Goal: Transaction & Acquisition: Purchase product/service

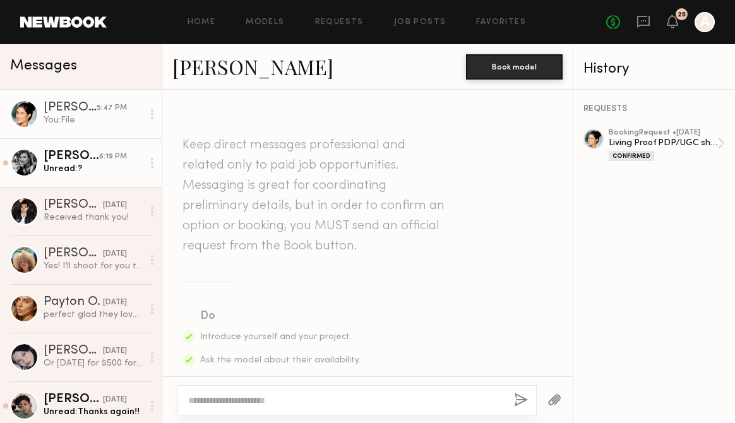
scroll to position [1252, 0]
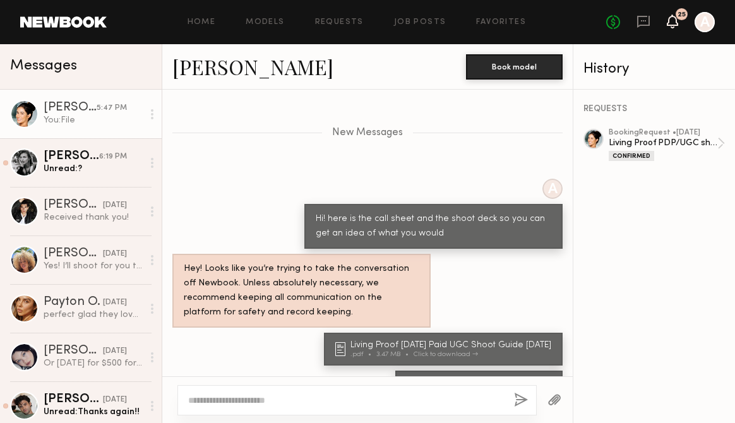
click at [677, 25] on icon at bounding box center [672, 20] width 10 height 9
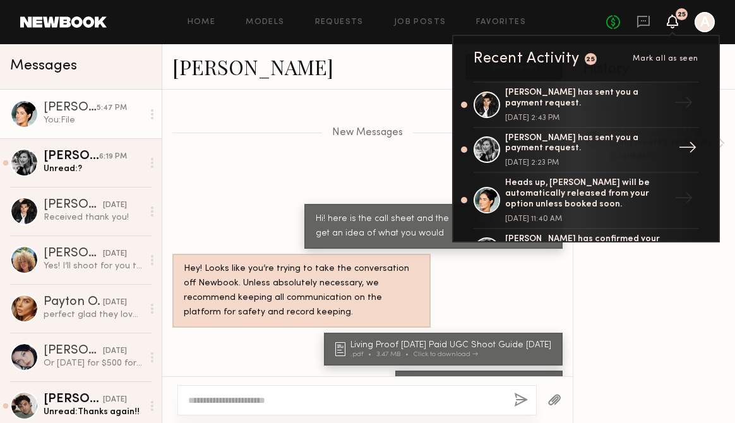
click at [583, 156] on div "[PERSON_NAME] has sent you a payment request. [DATE] 2:23 PM" at bounding box center [587, 150] width 164 height 34
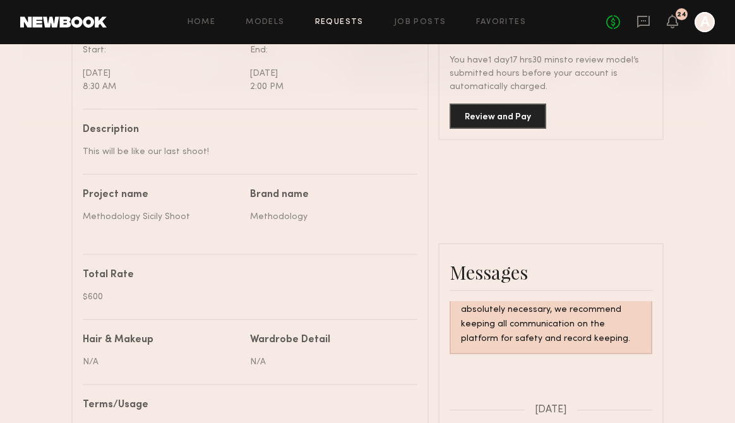
scroll to position [393, 0]
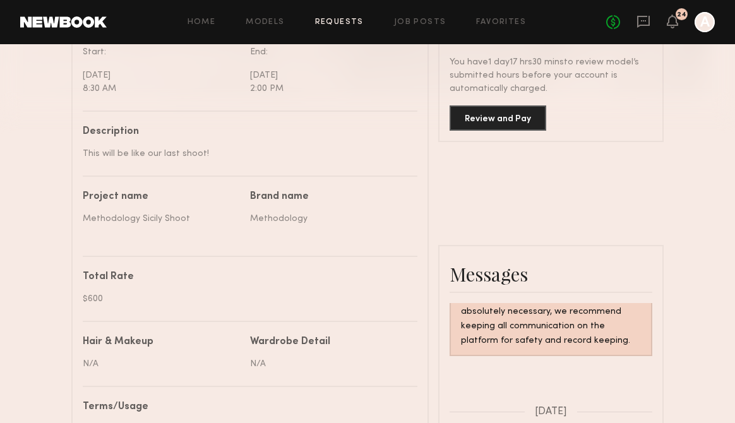
click at [516, 102] on div "Review and Pay" at bounding box center [550, 112] width 203 height 35
click at [513, 117] on button "Review and Pay" at bounding box center [497, 117] width 97 height 25
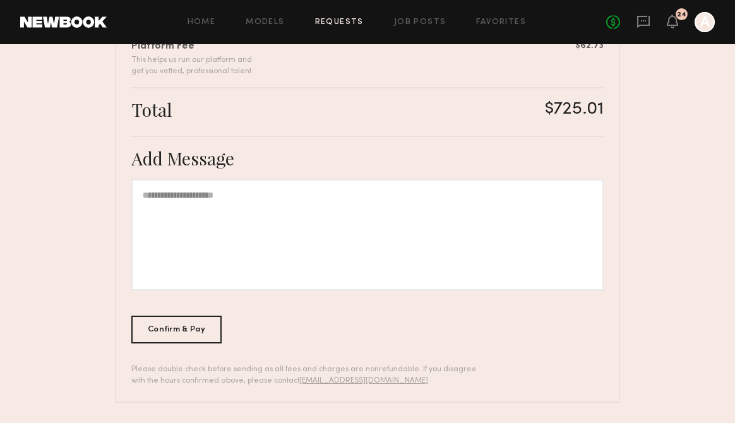
scroll to position [479, 0]
click at [177, 336] on div "Confirm & Pay" at bounding box center [176, 330] width 90 height 28
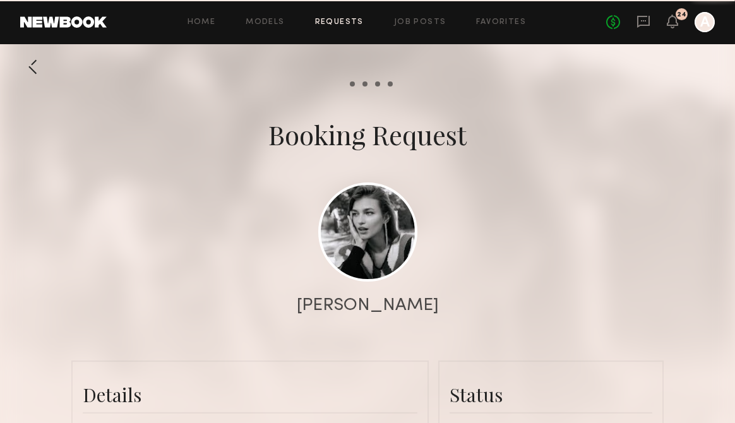
scroll to position [1424, 0]
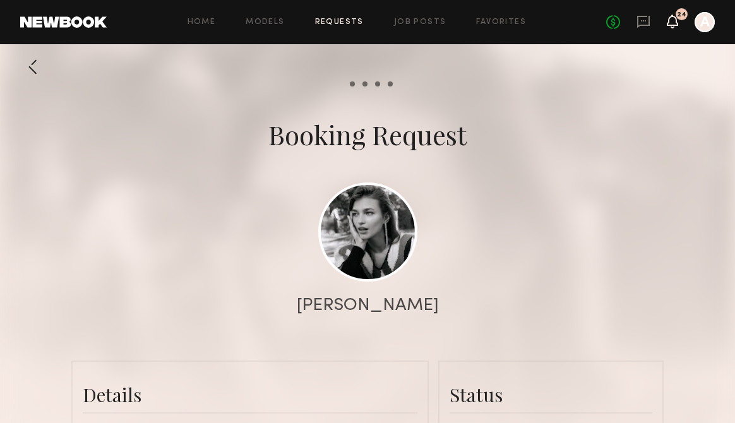
click at [675, 21] on icon at bounding box center [672, 20] width 10 height 9
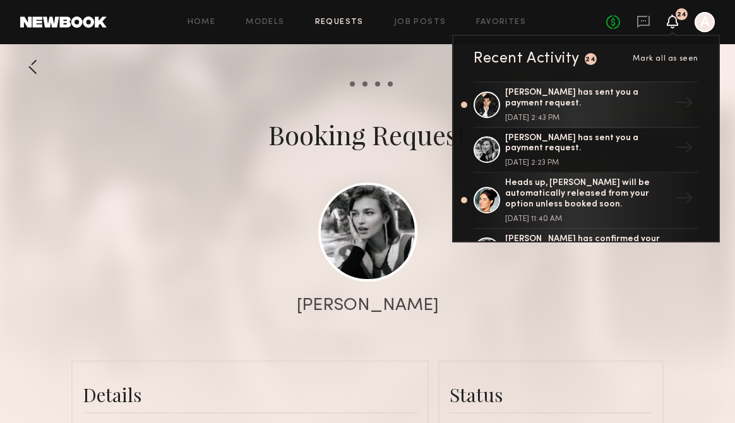
click at [256, 86] on div at bounding box center [367, 252] width 735 height 505
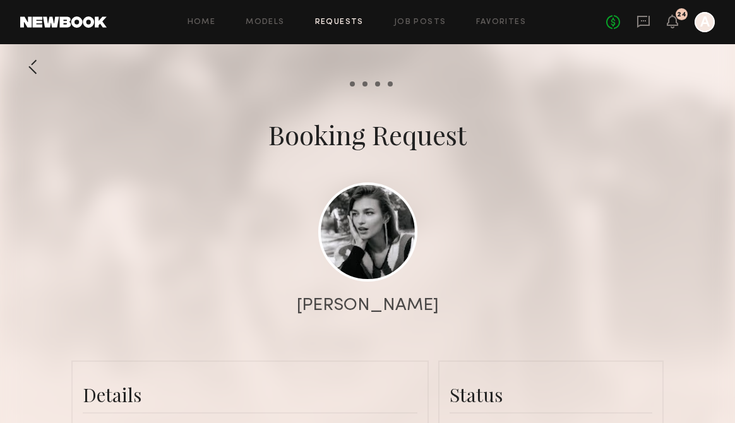
click at [573, 119] on div "Booking Request" at bounding box center [367, 134] width 735 height 35
click at [641, 19] on icon at bounding box center [643, 22] width 14 height 14
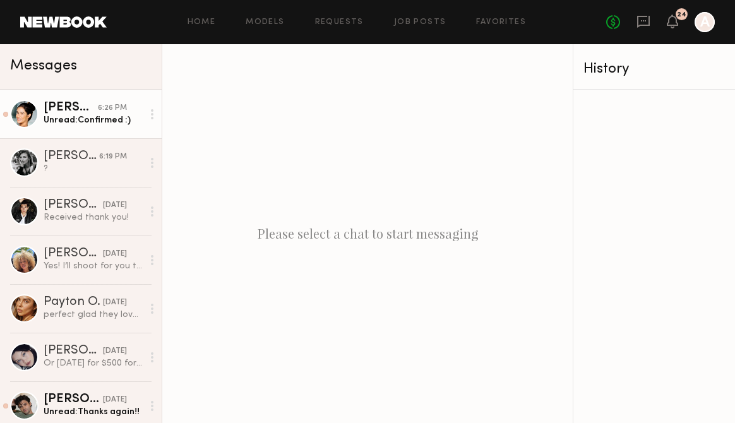
click at [100, 122] on div "Unread: Confirmed :)" at bounding box center [93, 120] width 99 height 12
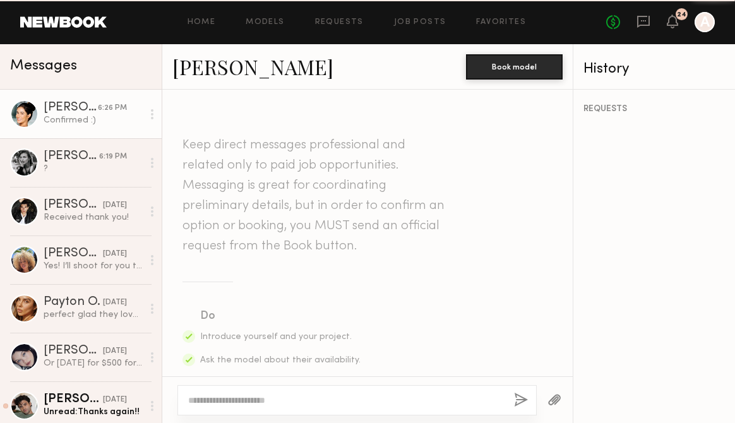
scroll to position [1190, 0]
